Goal: Navigation & Orientation: Find specific page/section

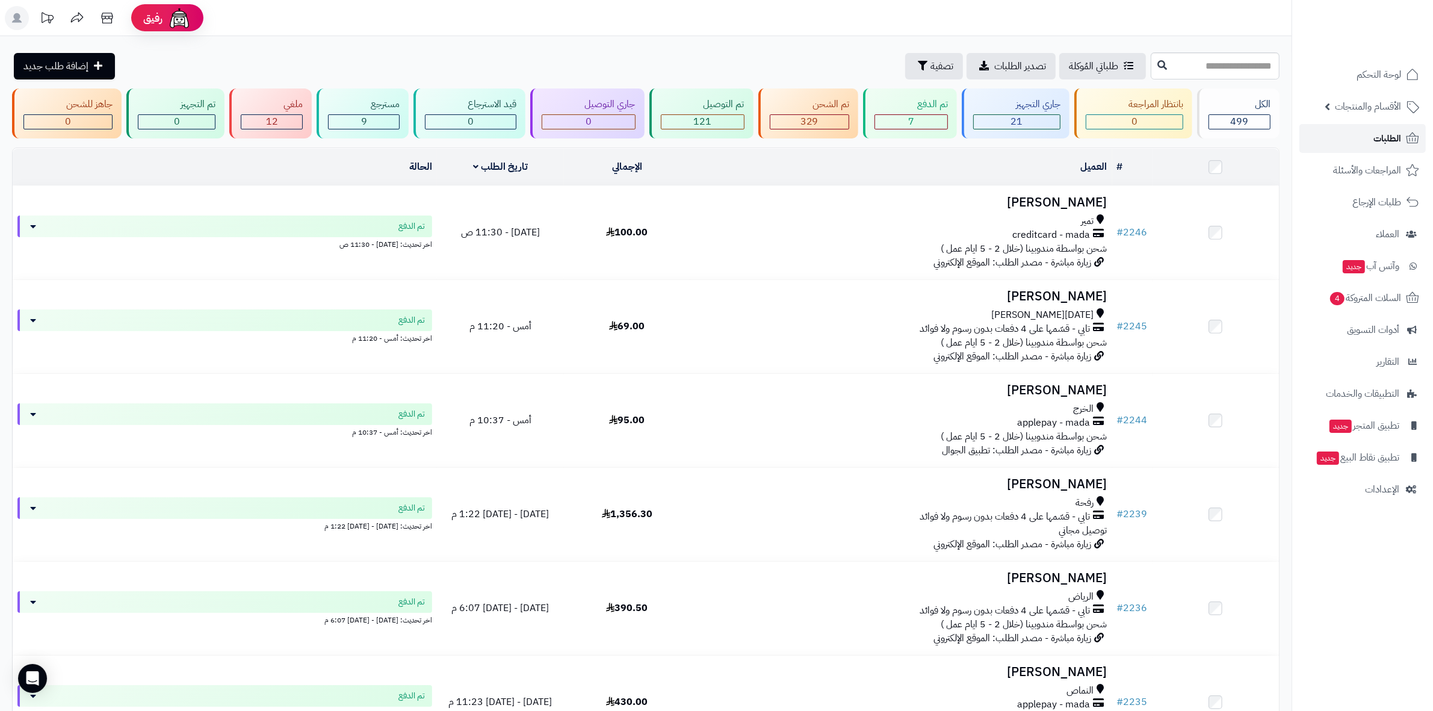
click at [1376, 142] on span "الطلبات" at bounding box center [1388, 138] width 28 height 17
click at [1358, 295] on span "السلات المتروكة 4" at bounding box center [1365, 298] width 73 height 17
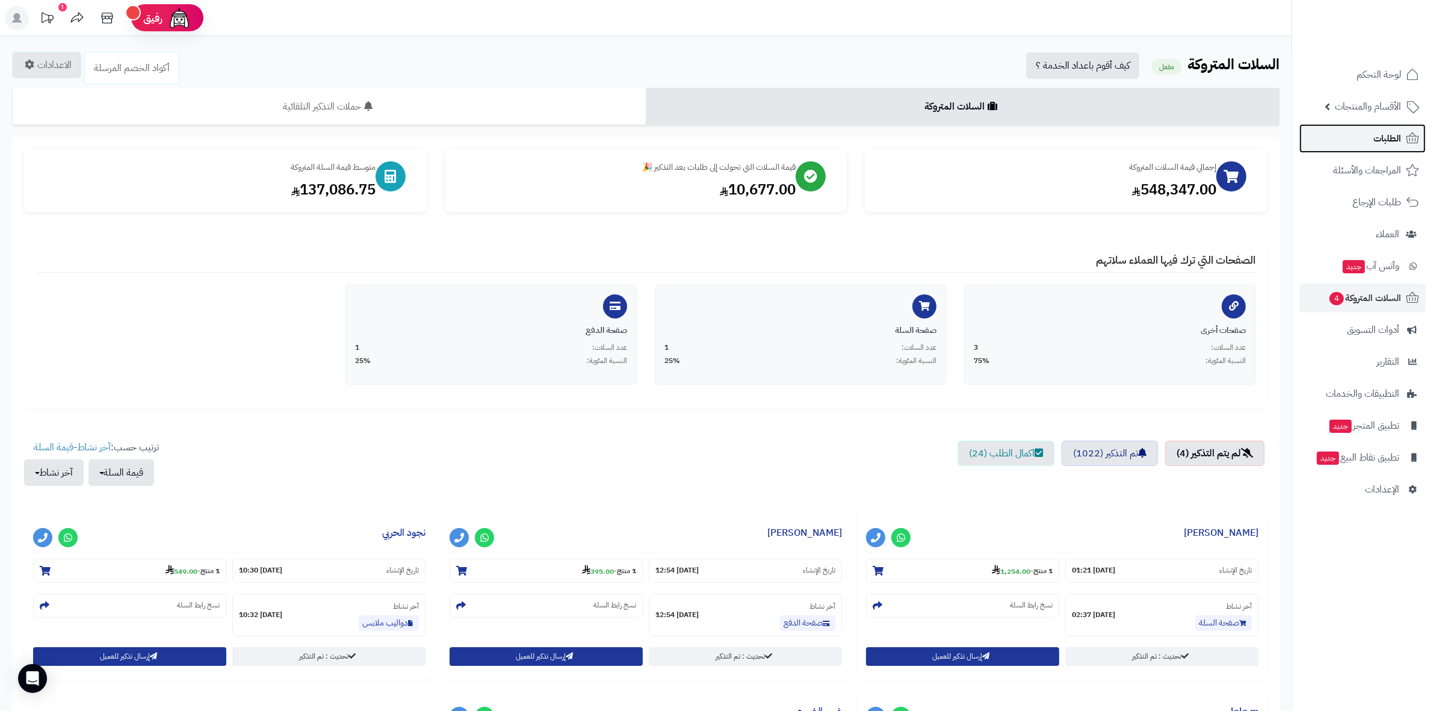
click at [1392, 134] on span "الطلبات" at bounding box center [1388, 138] width 28 height 17
